Goal: Find specific page/section: Find specific page/section

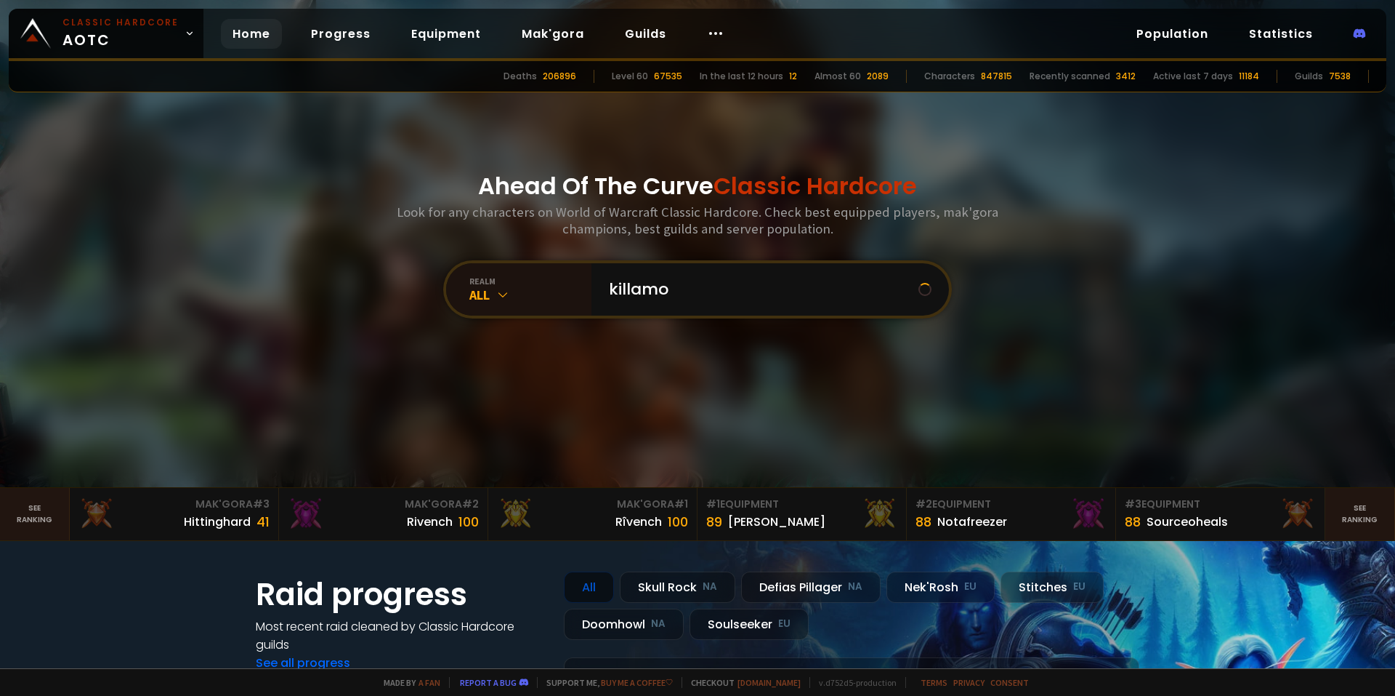
type input "killamor"
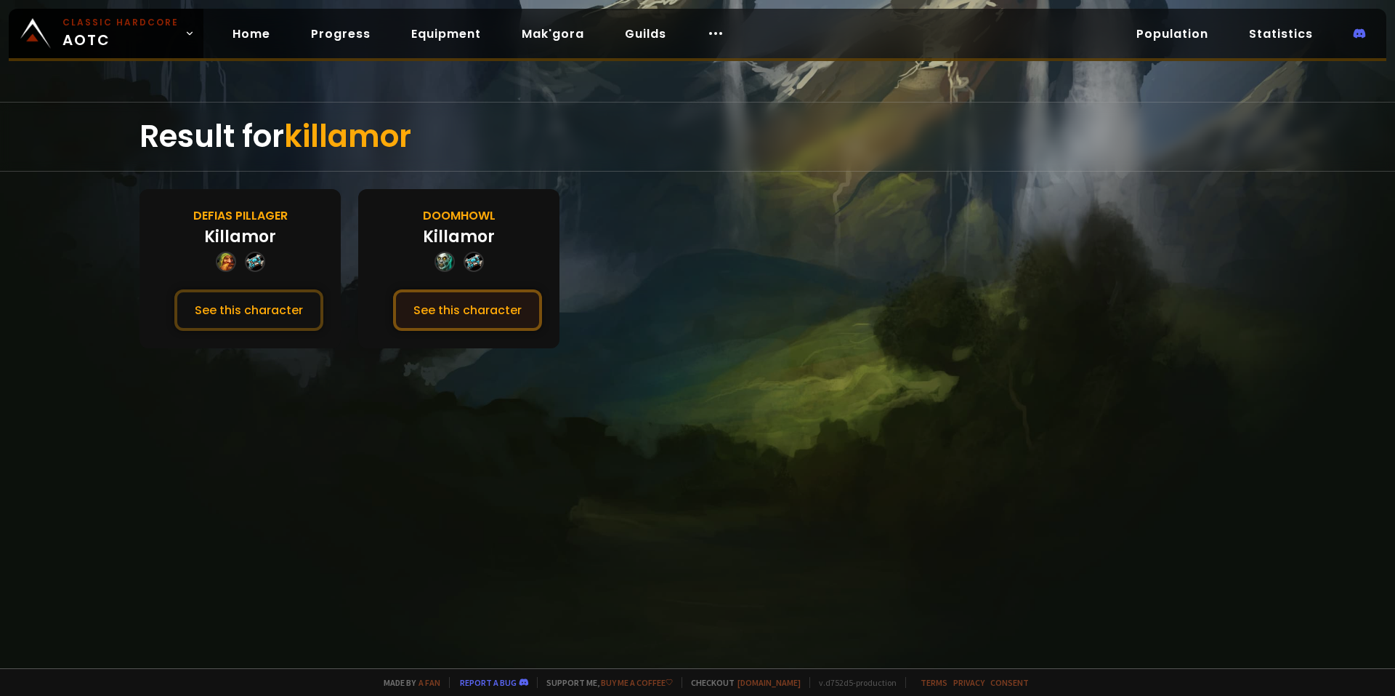
click at [462, 308] on button "See this character" at bounding box center [467, 309] width 149 height 41
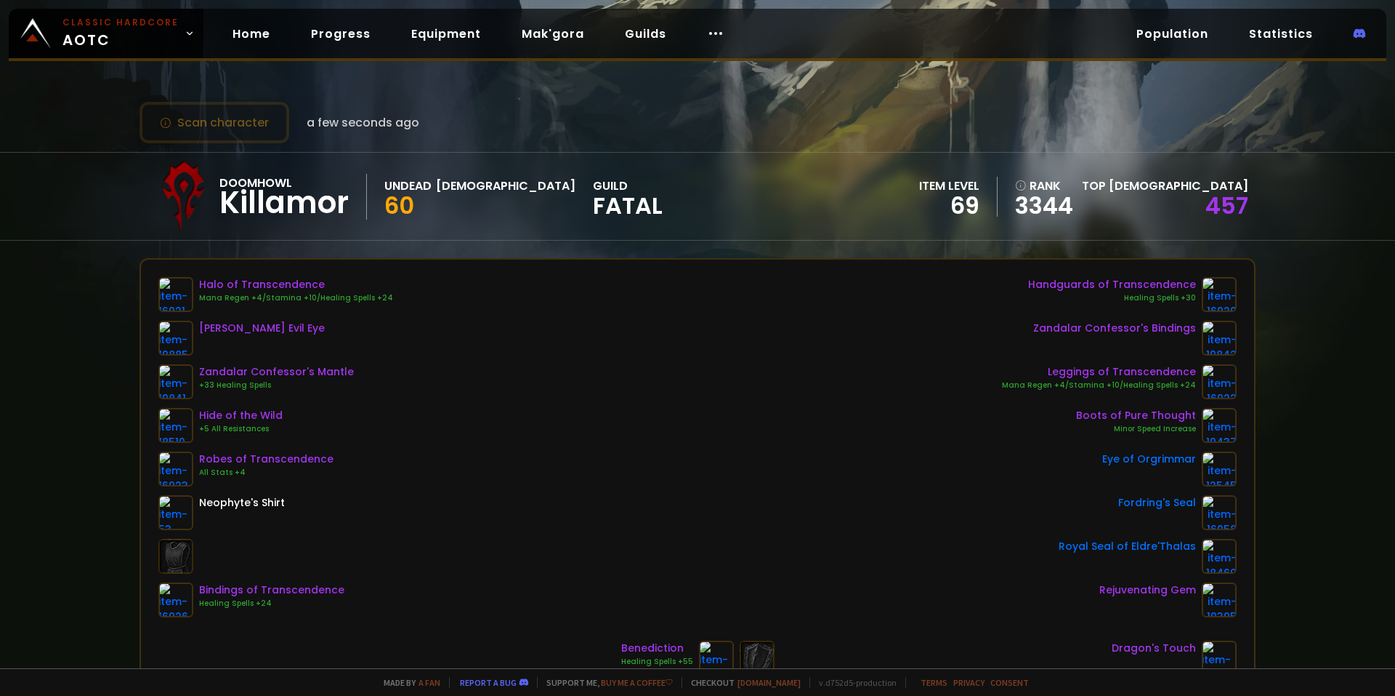
drag, startPoint x: 533, startPoint y: 261, endPoint x: 636, endPoint y: 374, distance: 152.8
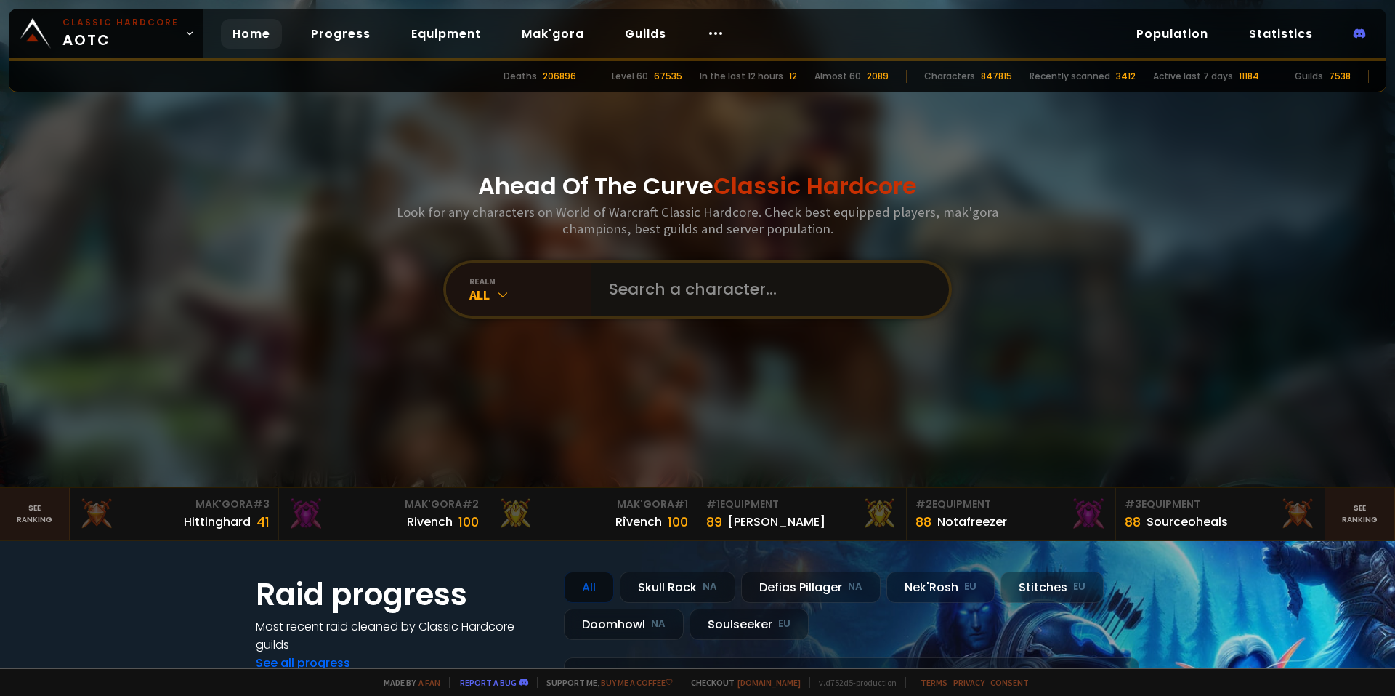
click at [668, 286] on input "text" at bounding box center [765, 289] width 331 height 52
type input "sinriddenc"
click at [753, 283] on input "text" at bounding box center [765, 289] width 331 height 52
paste input "Sinriddance"
type input "Sinriddance"
